Goal: Task Accomplishment & Management: Manage account settings

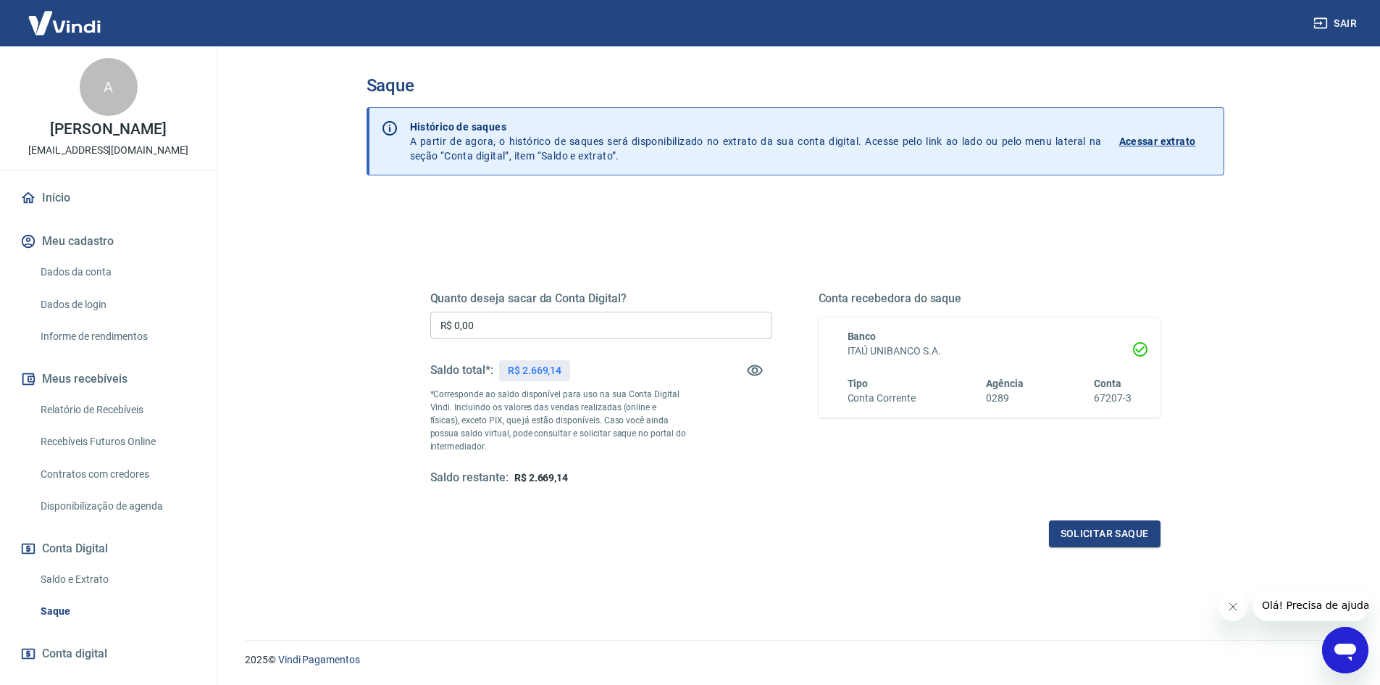
click at [550, 325] on input "R$ 0,00" at bounding box center [601, 325] width 342 height 27
type input "R$ 2.669,14"
click at [1080, 531] on button "Solicitar saque" at bounding box center [1105, 533] width 112 height 27
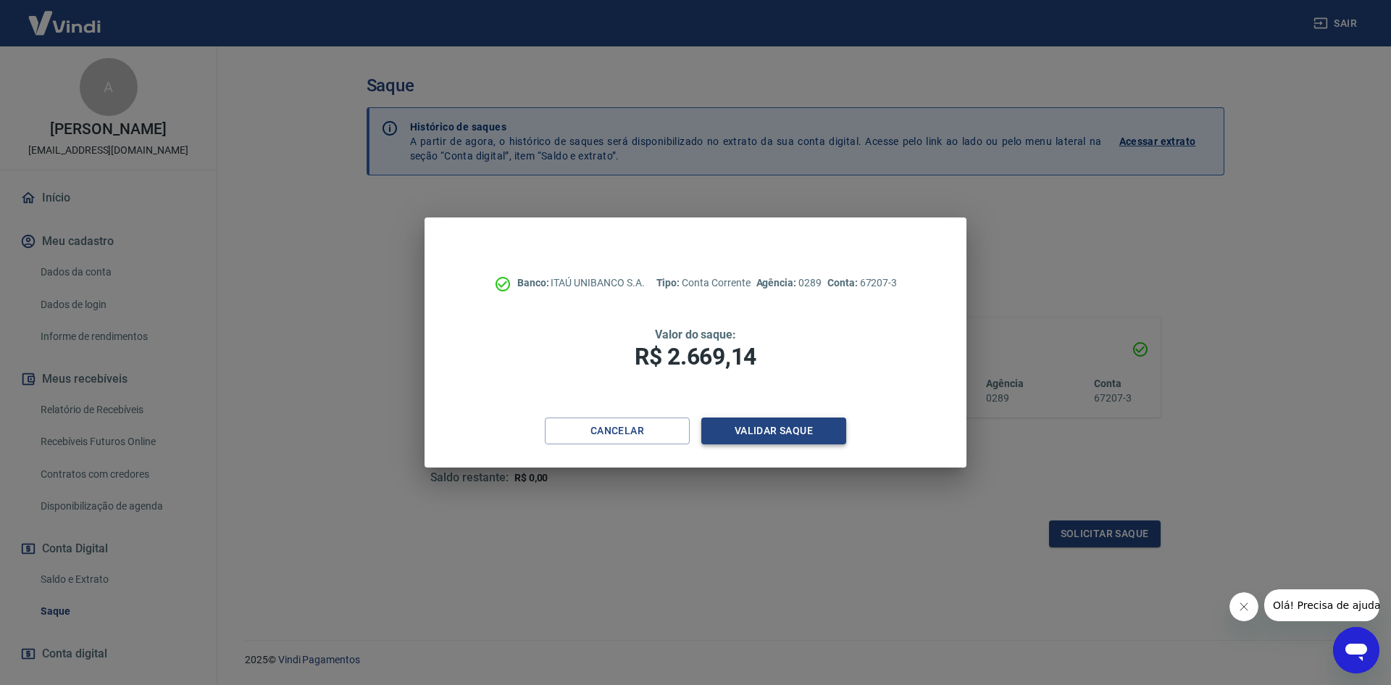
click at [777, 428] on button "Validar saque" at bounding box center [773, 430] width 145 height 27
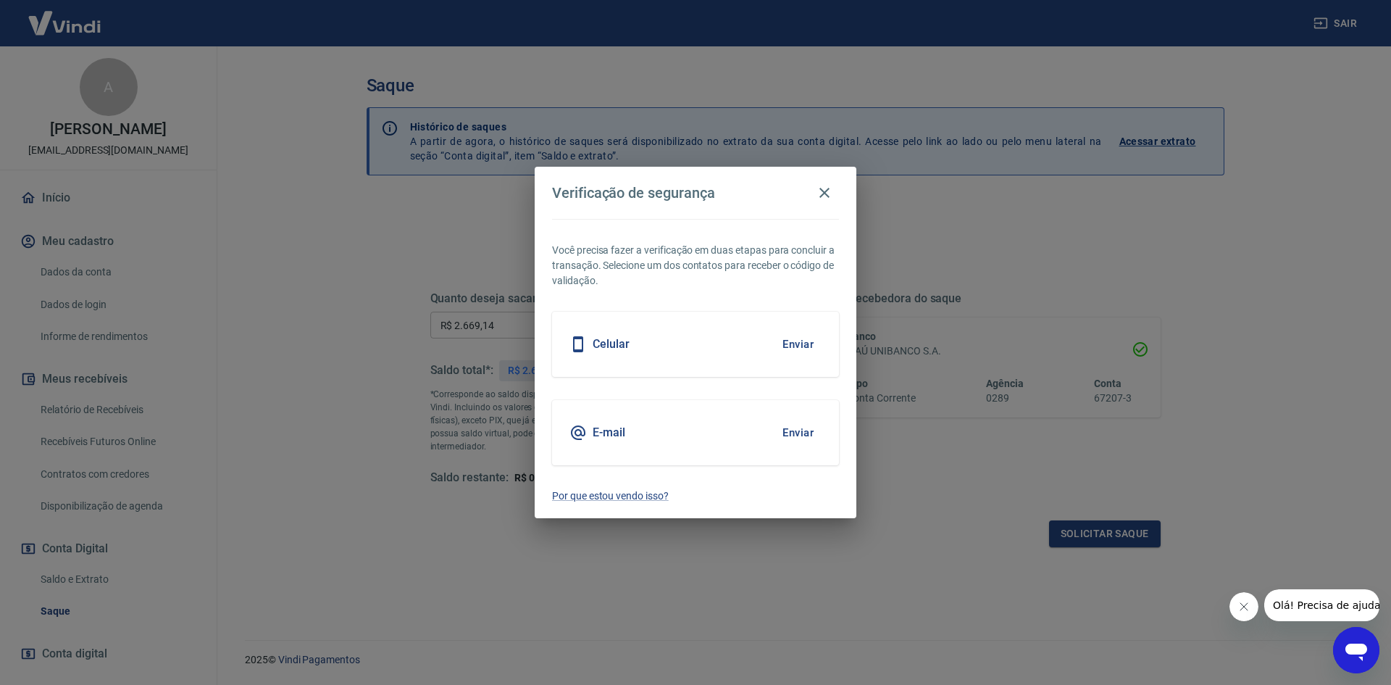
click at [796, 343] on button "Enviar" at bounding box center [798, 344] width 47 height 30
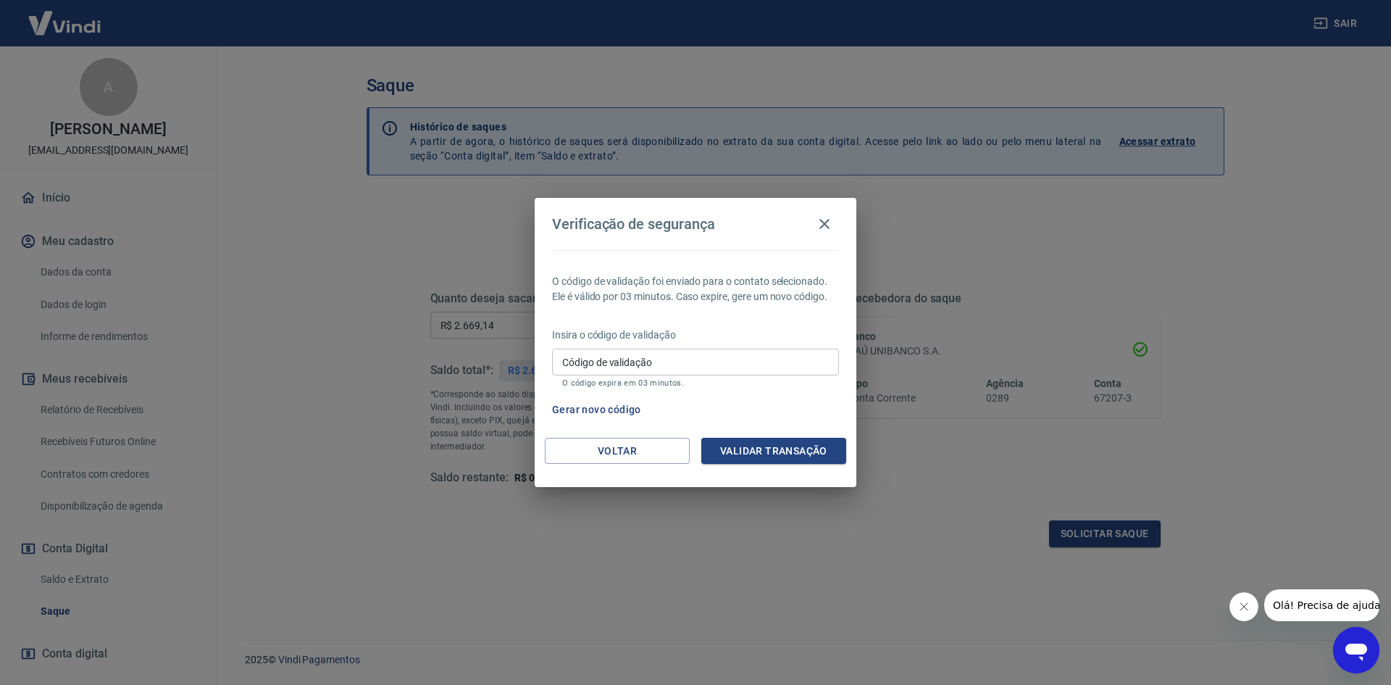
click at [764, 357] on input "Código de validação" at bounding box center [695, 362] width 287 height 27
type input "384492"
click at [757, 446] on button "Validar transação" at bounding box center [773, 451] width 145 height 27
